Goal: Information Seeking & Learning: Learn about a topic

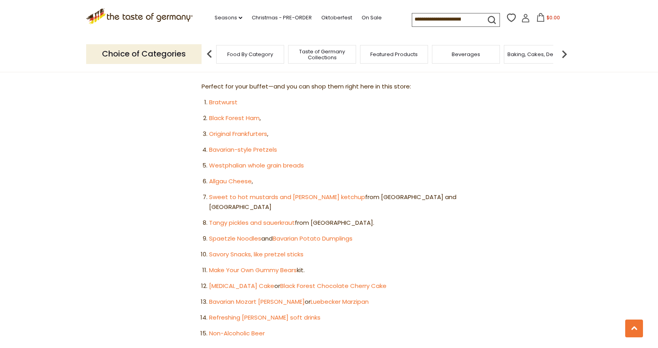
scroll to position [474, 0]
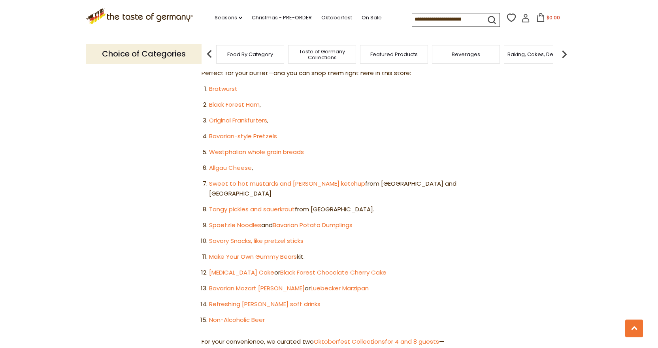
click at [311, 284] on link "Luebecker Marzipan" at bounding box center [340, 288] width 58 height 8
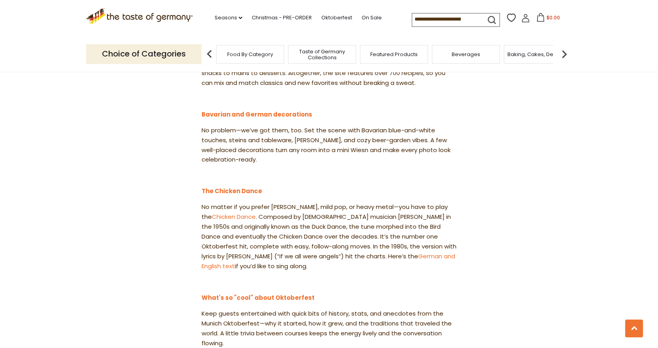
scroll to position [751, 0]
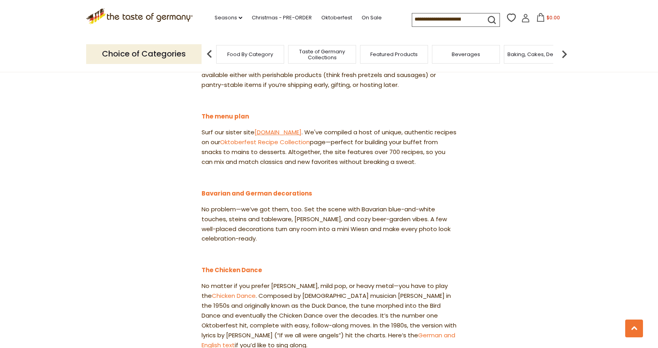
click at [291, 128] on link "[DOMAIN_NAME]" at bounding box center [277, 132] width 47 height 8
